Goal: Find specific page/section: Locate a particular part of the current website

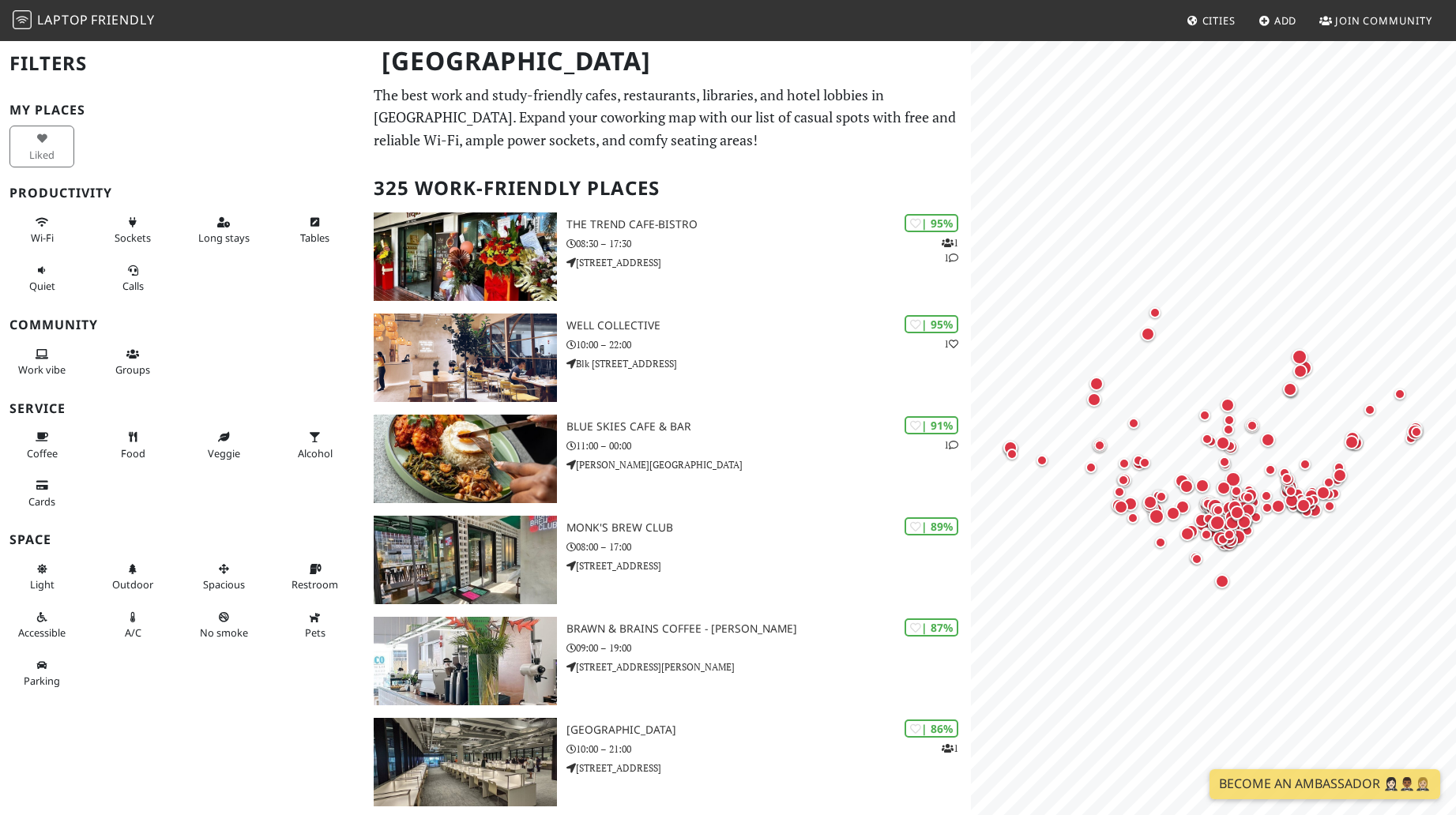
click at [362, 165] on div "Liked" at bounding box center [182, 147] width 364 height 48
click at [122, 450] on span "Food" at bounding box center [132, 453] width 24 height 15
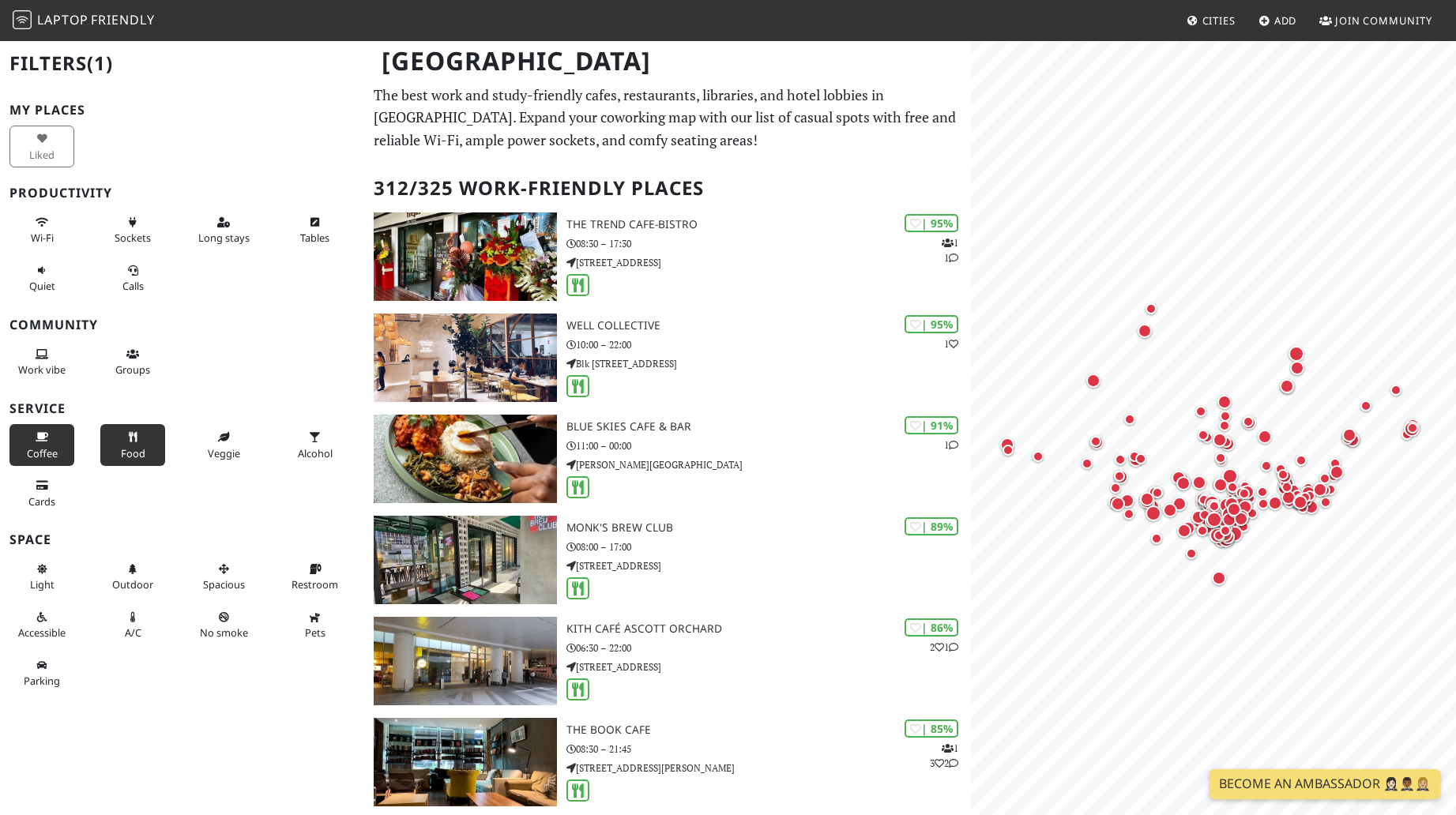
click at [38, 451] on span "Coffee" at bounding box center [43, 453] width 31 height 15
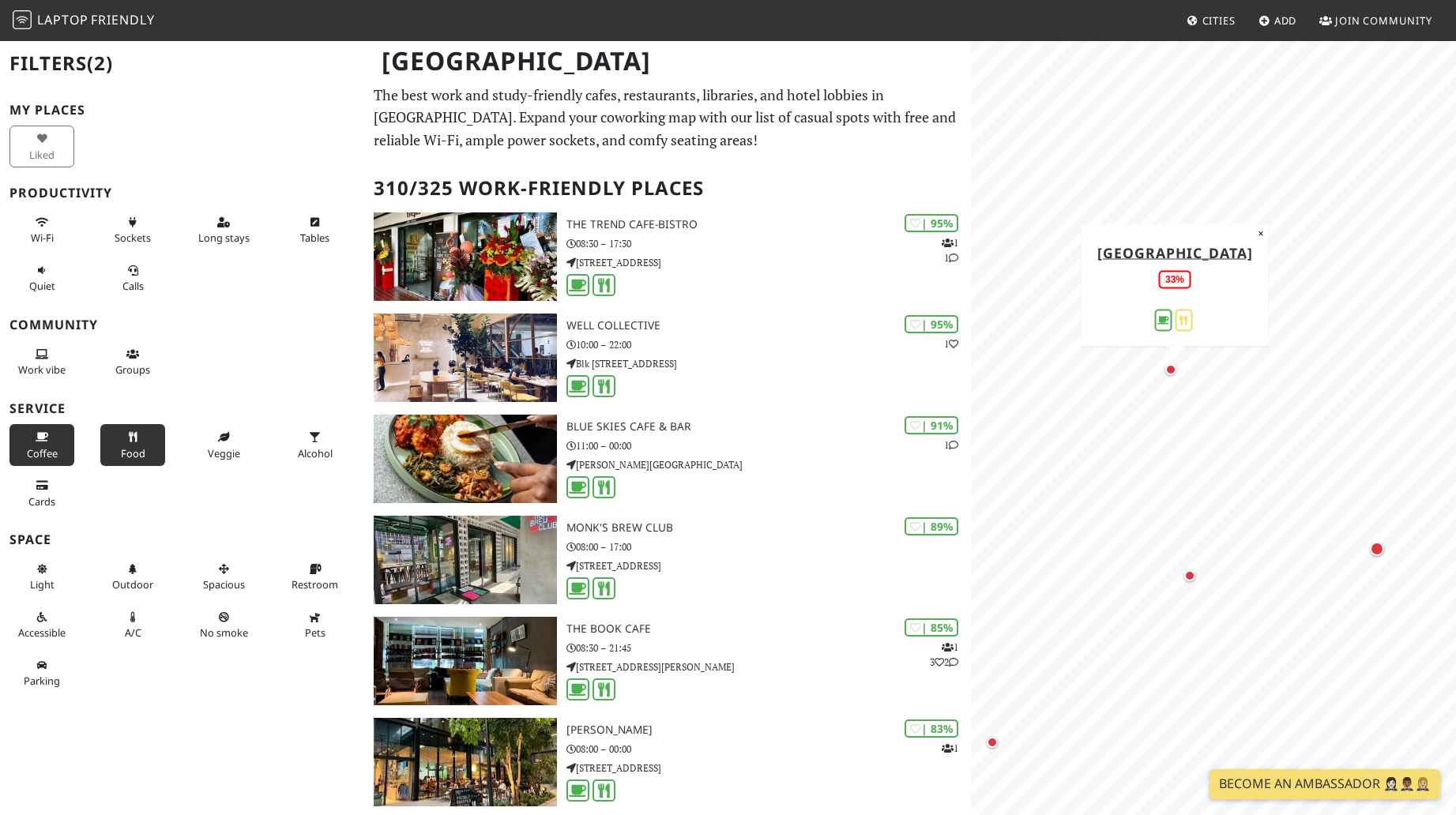
click at [1168, 370] on div "Map marker" at bounding box center [1170, 369] width 11 height 11
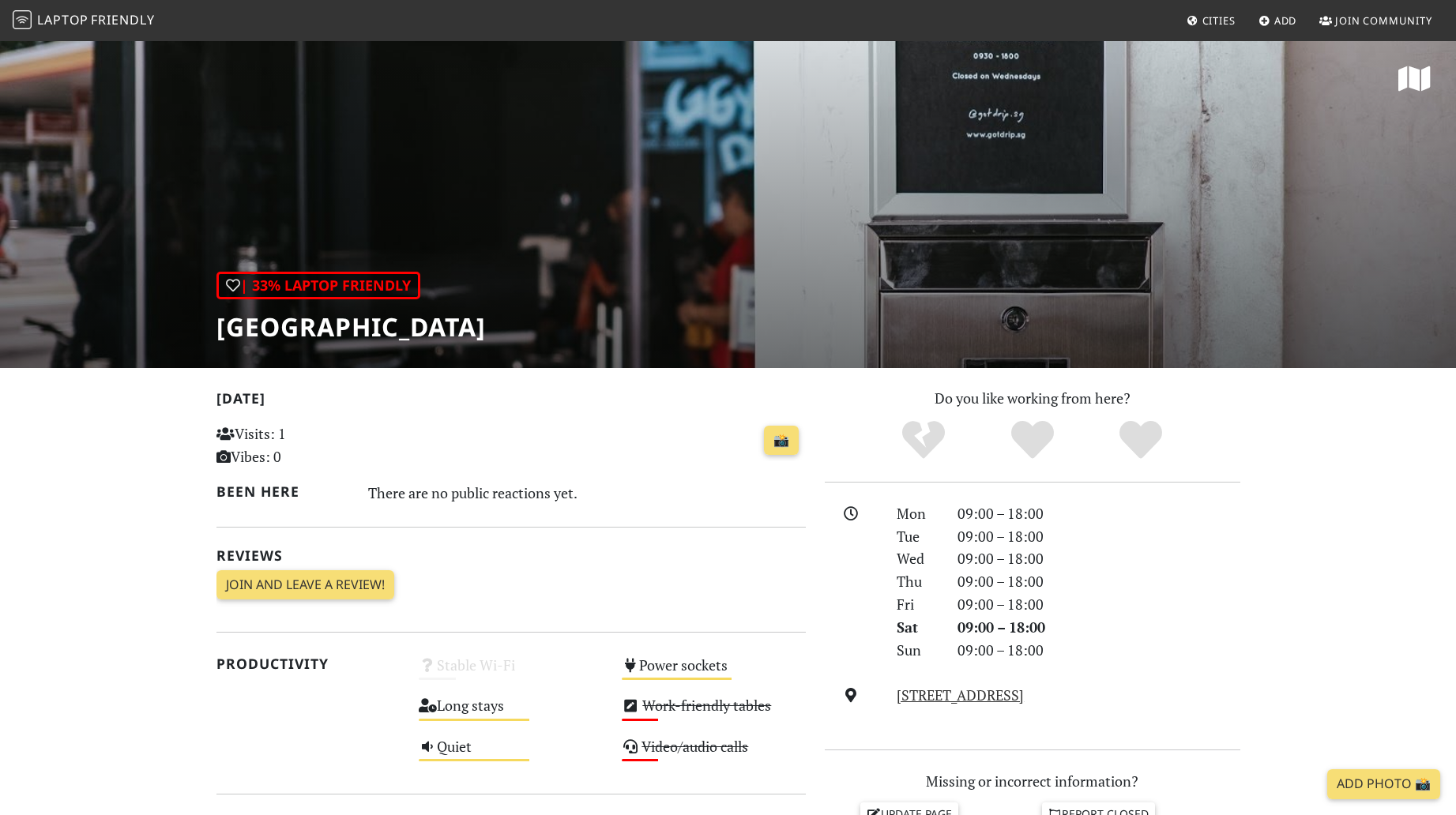
click at [811, 428] on div "Today Visits: 1 Vibes: 0 📸 Been here There are no public reactions yet. Reviews…" at bounding box center [510, 824] width 608 height 875
